Goal: Find contact information: Find contact information

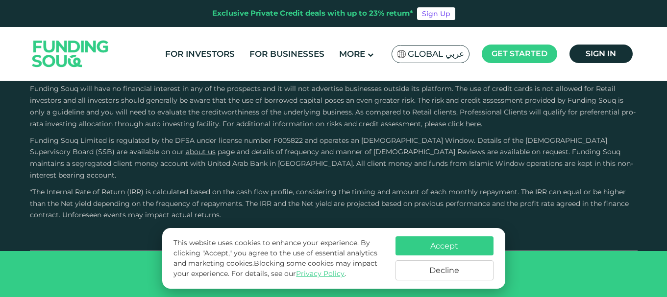
type tc-range-slider "4"
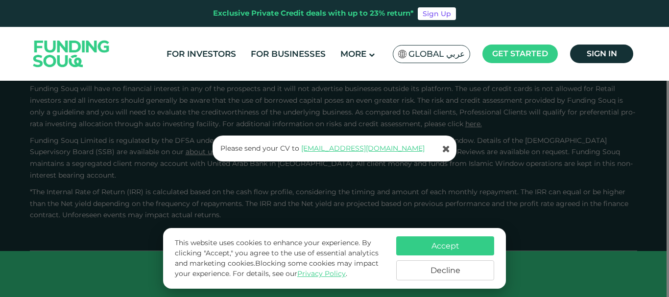
click at [398, 148] on p "Please send your CV to [EMAIL_ADDRESS][DOMAIN_NAME]" at bounding box center [335, 149] width 229 height 10
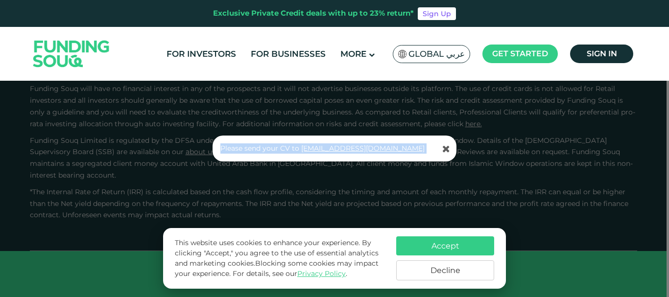
click at [398, 148] on p "Please send your CV to [EMAIL_ADDRESS][DOMAIN_NAME]" at bounding box center [335, 149] width 229 height 10
click at [432, 238] on button "Accept" at bounding box center [445, 246] width 98 height 19
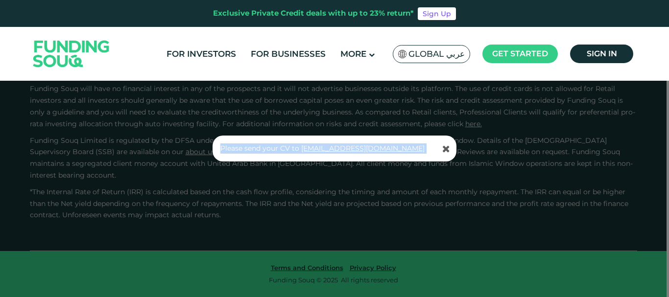
copy p "Please send your CV to [EMAIL_ADDRESS][DOMAIN_NAME]"
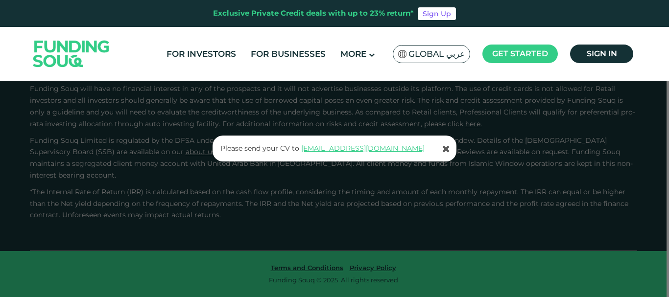
click at [536, 173] on div "Please send your CV to [EMAIL_ADDRESS][DOMAIN_NAME]" at bounding box center [334, 148] width 669 height 297
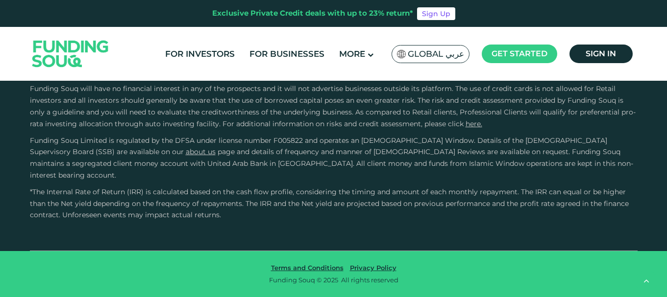
scroll to position [2771, 0]
